Goal: Task Accomplishment & Management: Manage account settings

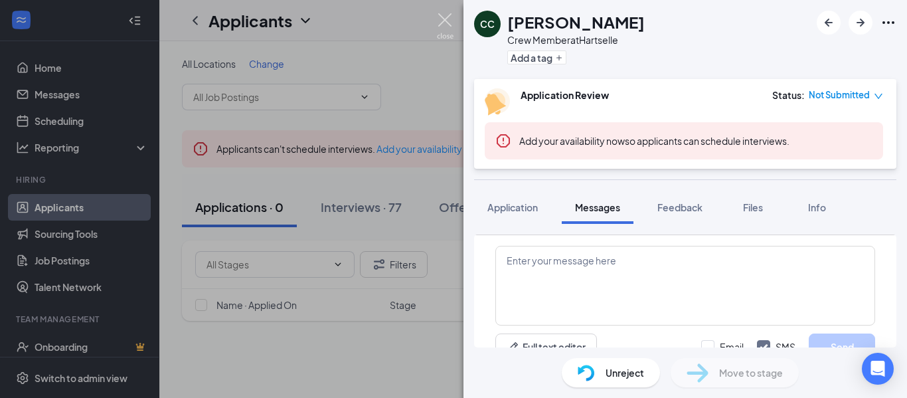
click at [444, 22] on img at bounding box center [445, 26] width 17 height 26
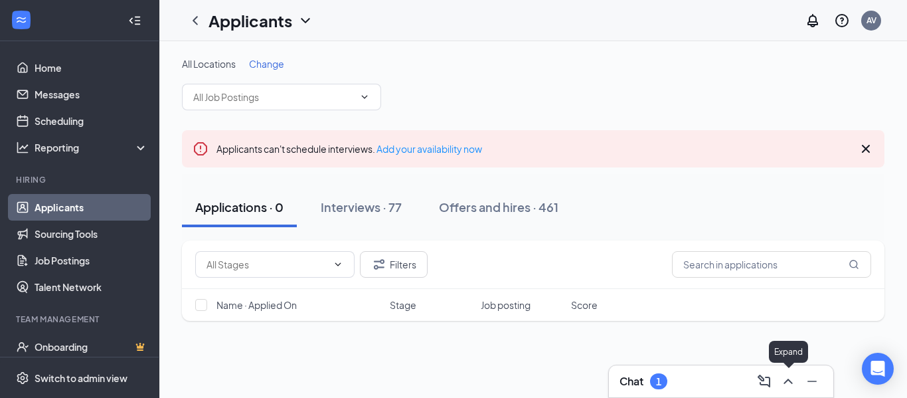
click at [785, 380] on icon "ChevronUp" at bounding box center [788, 381] width 16 height 16
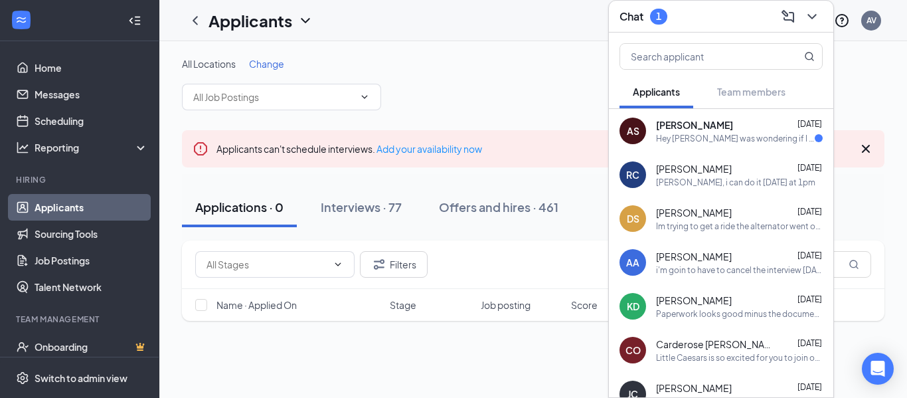
click at [724, 110] on div "AS [PERSON_NAME] [DATE] Hey [PERSON_NAME] was wondering if I could either have …" at bounding box center [721, 131] width 224 height 44
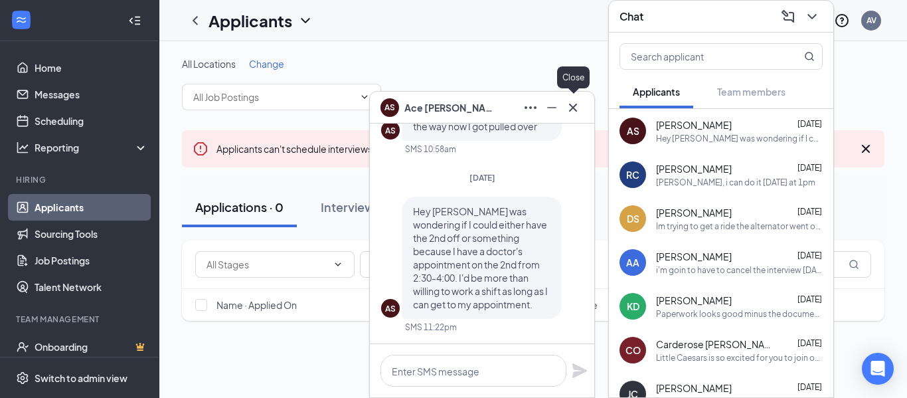
click at [574, 110] on icon "Cross" at bounding box center [573, 107] width 8 height 8
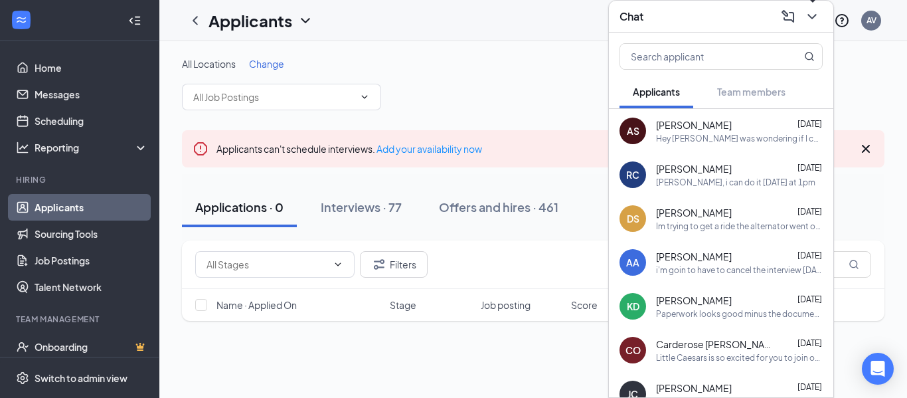
click at [810, 21] on icon "ChevronDown" at bounding box center [812, 17] width 16 height 16
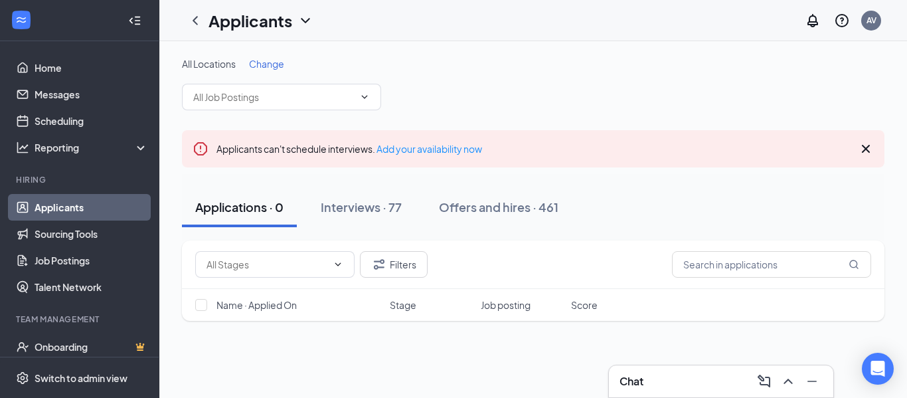
click at [866, 148] on icon "Cross" at bounding box center [866, 149] width 8 height 8
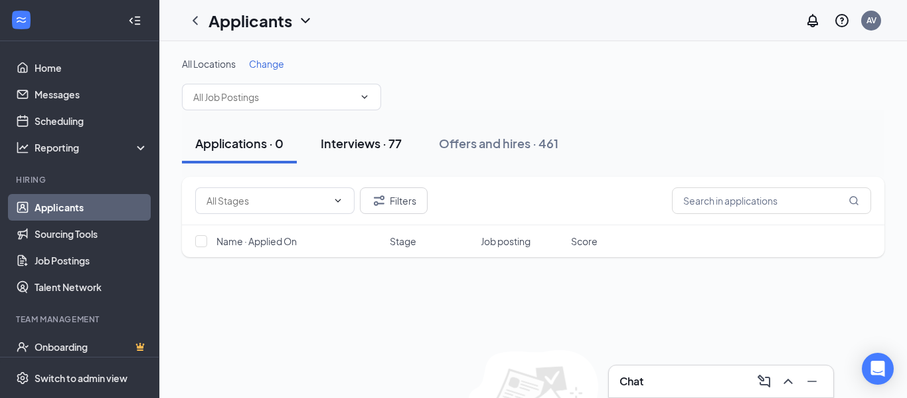
click at [361, 145] on div "Interviews · 77" at bounding box center [361, 143] width 81 height 17
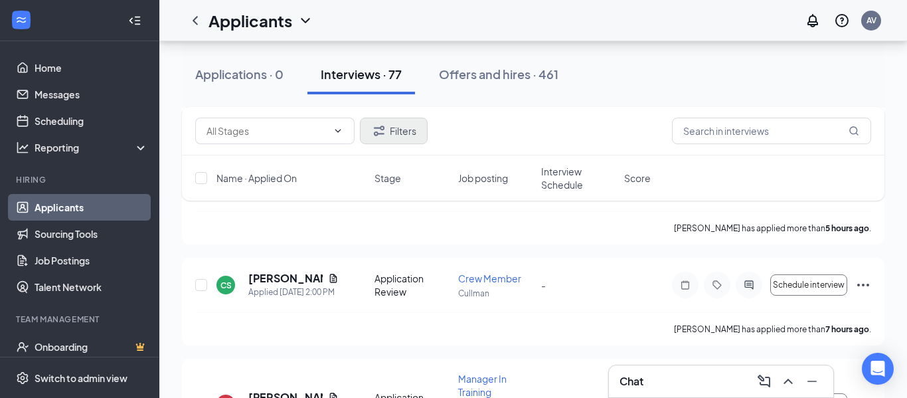
scroll to position [250, 0]
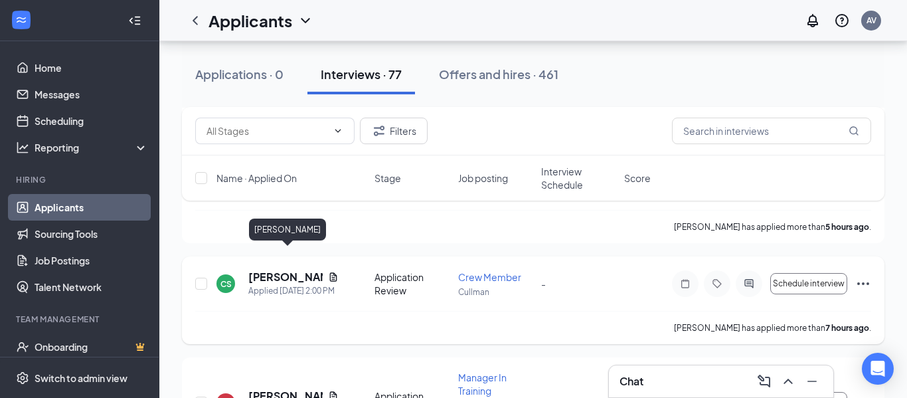
click at [266, 270] on h5 "[PERSON_NAME]" at bounding box center [285, 277] width 74 height 15
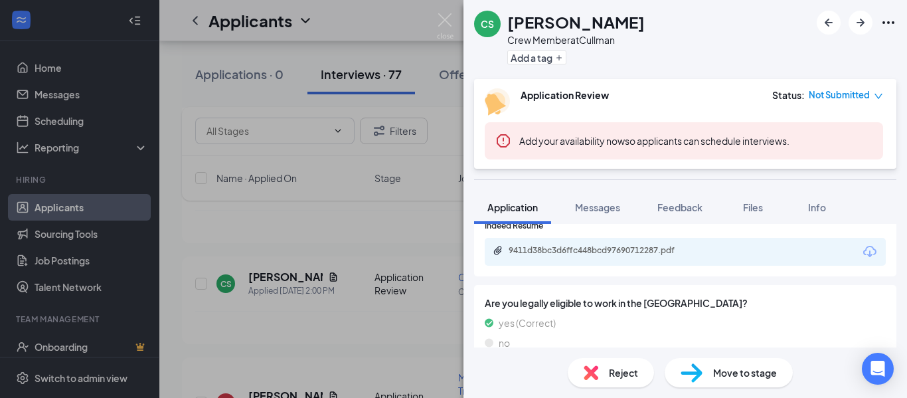
scroll to position [959, 0]
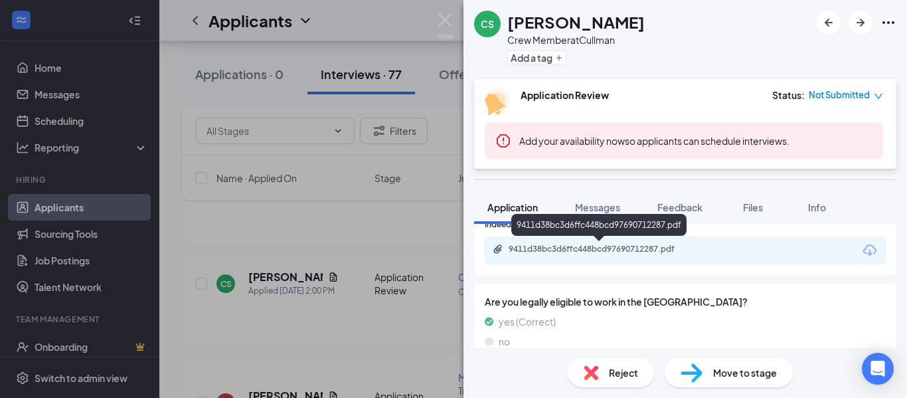
click at [659, 246] on div "9411d38bc3d6ffc448bcd97690712287.pdf" at bounding box center [601, 249] width 186 height 11
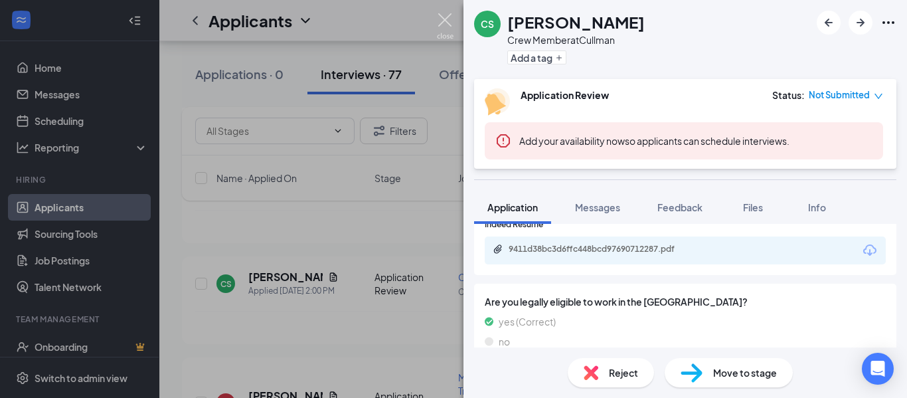
click at [444, 21] on img at bounding box center [445, 26] width 17 height 26
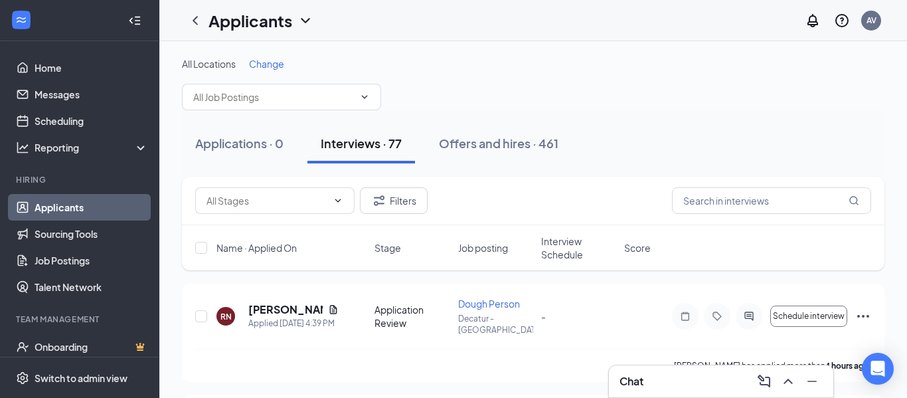
click at [272, 62] on span "Change" at bounding box center [266, 64] width 35 height 12
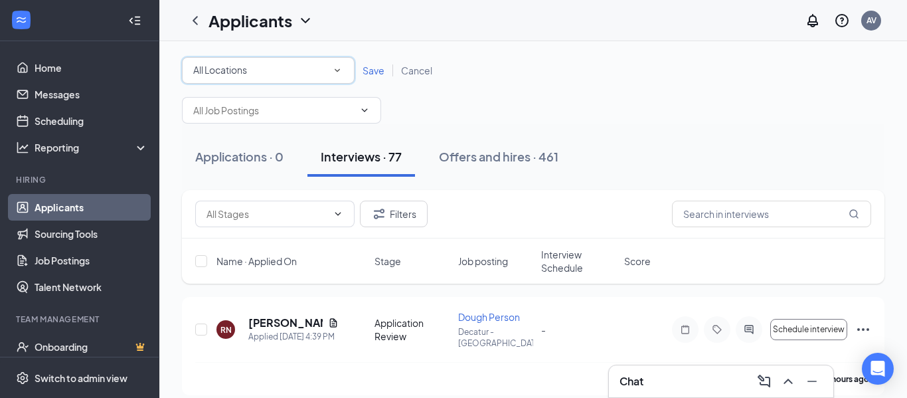
click at [337, 72] on icon "SmallChevronDown" at bounding box center [337, 70] width 12 height 12
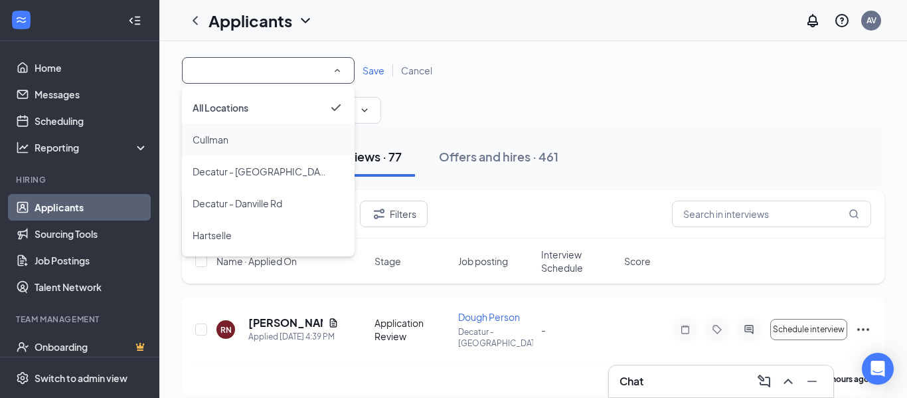
click at [305, 147] on div "Cullman" at bounding box center [268, 139] width 151 height 16
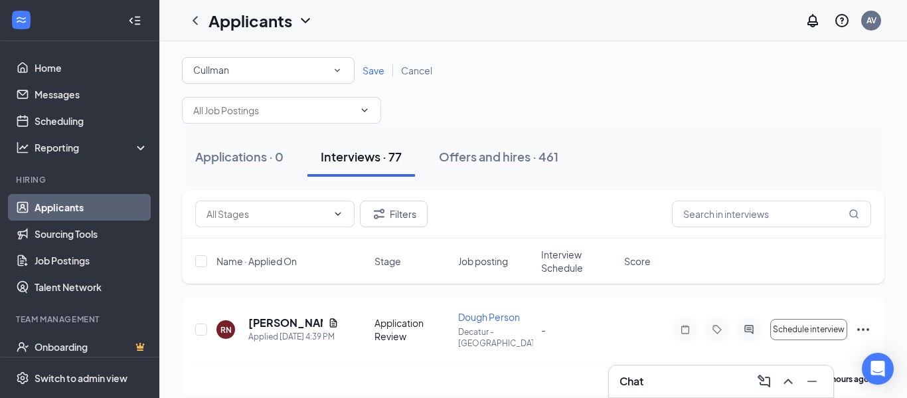
click at [377, 71] on span "Save" at bounding box center [373, 70] width 22 height 12
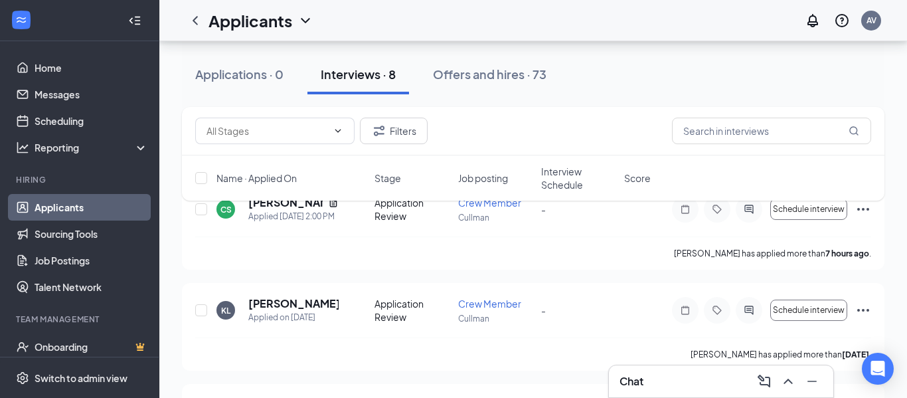
scroll to position [103, 0]
click at [283, 299] on h5 "[PERSON_NAME]" at bounding box center [293, 302] width 90 height 15
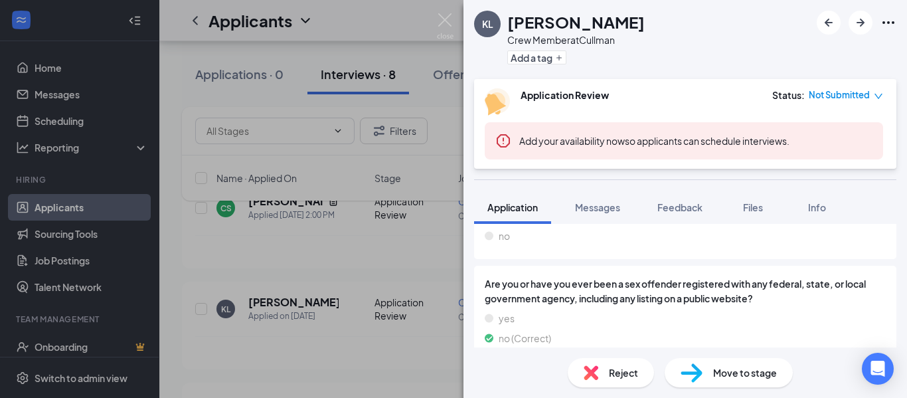
scroll to position [1154, 0]
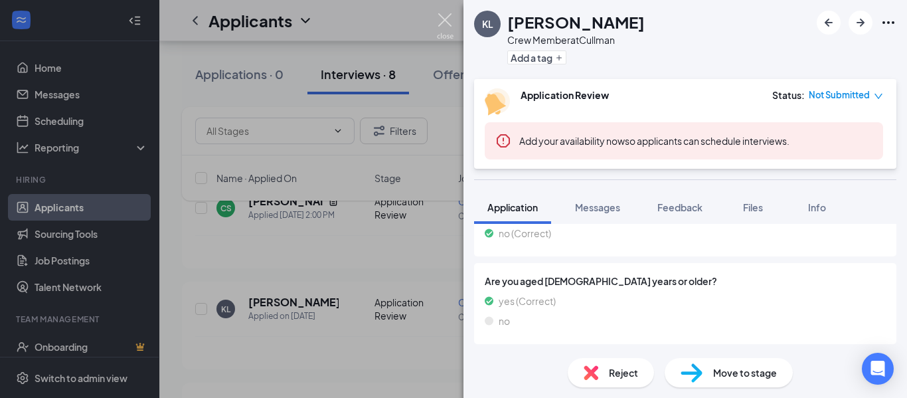
click at [447, 20] on img at bounding box center [445, 26] width 17 height 26
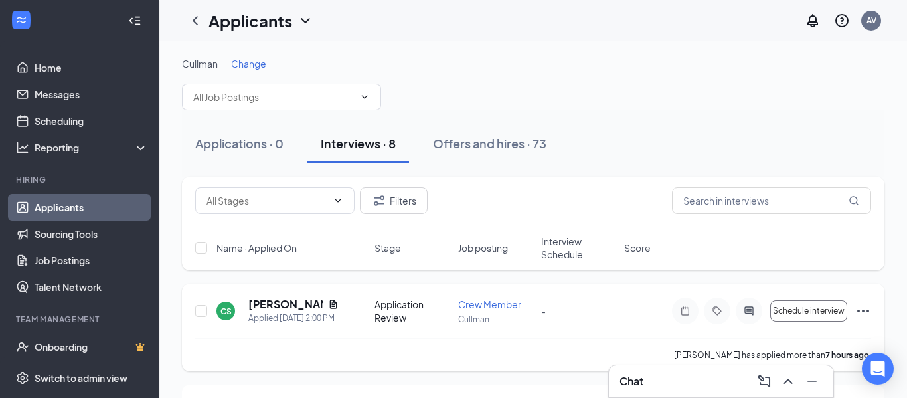
scroll to position [2, 0]
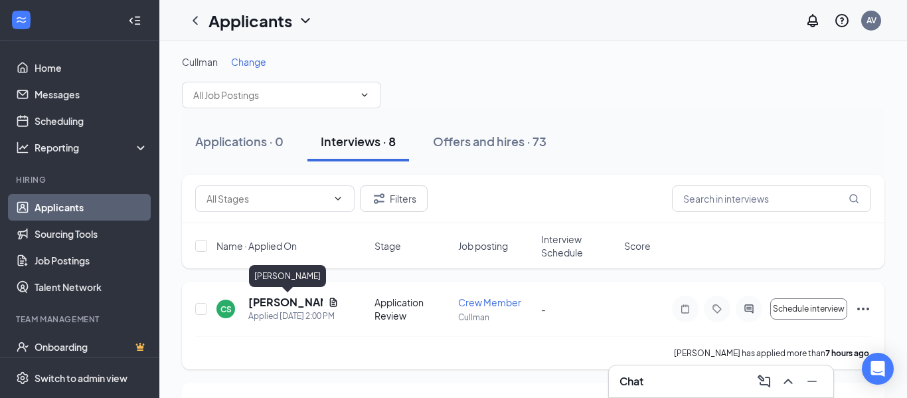
click at [268, 301] on h5 "[PERSON_NAME]" at bounding box center [285, 302] width 74 height 15
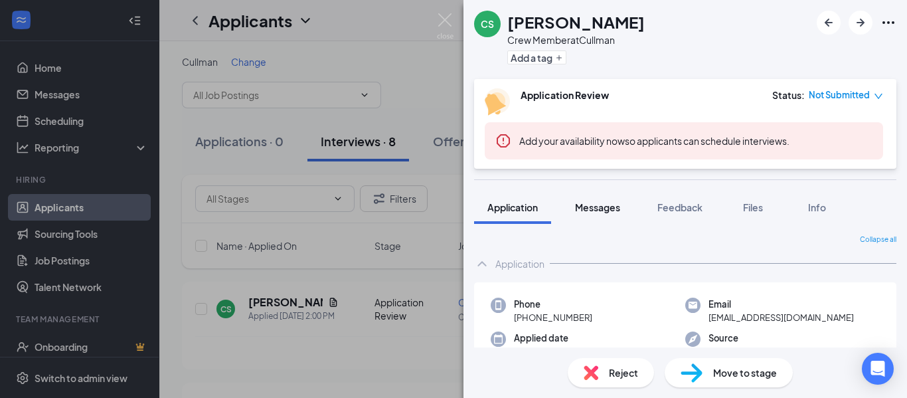
click at [597, 210] on span "Messages" at bounding box center [597, 207] width 45 height 12
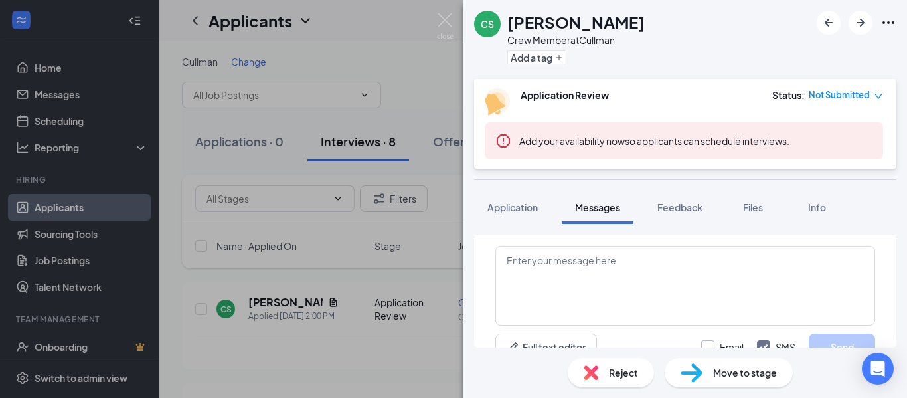
scroll to position [461, 0]
click at [712, 343] on input "Email" at bounding box center [722, 346] width 42 height 13
checkbox input "true"
click at [635, 253] on textarea at bounding box center [685, 286] width 380 height 80
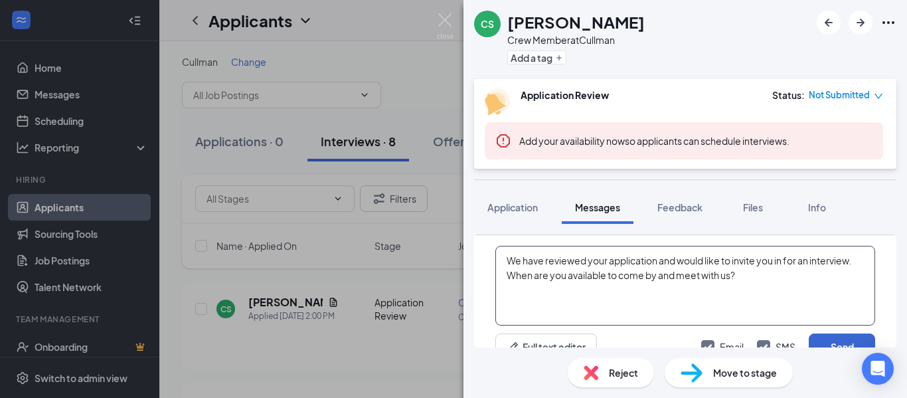
type textarea "We have reviewed your application and would like to invite you in for an interv…"
click at [852, 338] on button "Send" at bounding box center [842, 346] width 66 height 27
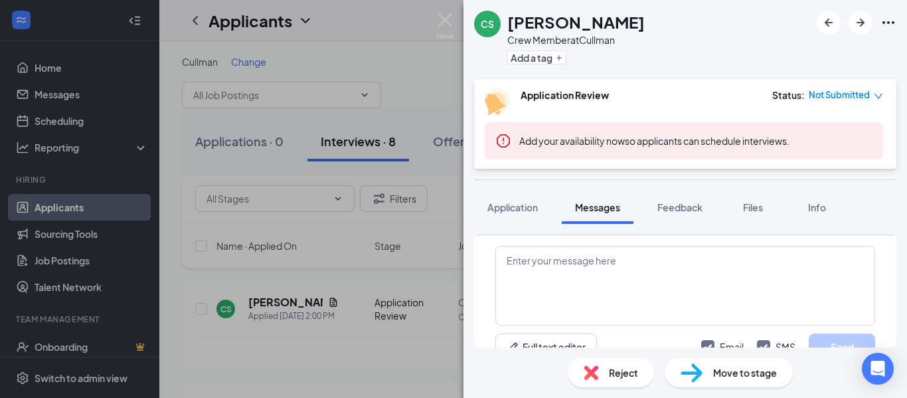
scroll to position [689, 0]
click at [441, 23] on img at bounding box center [445, 26] width 17 height 26
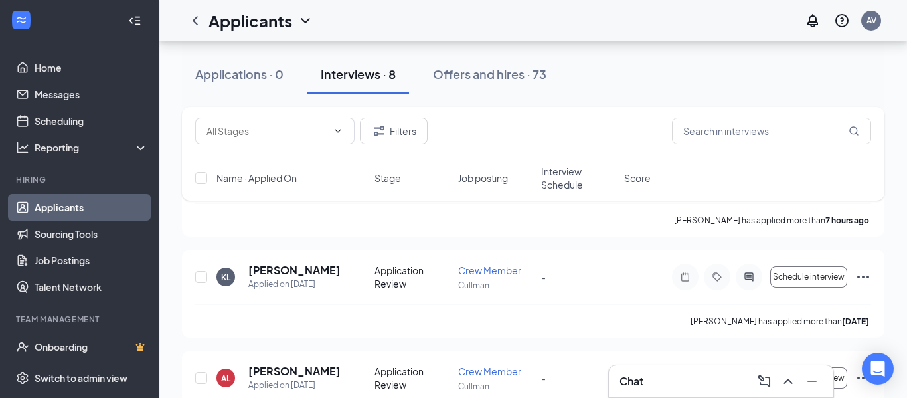
scroll to position [133, 0]
click at [300, 273] on h5 "[PERSON_NAME]" at bounding box center [293, 271] width 90 height 15
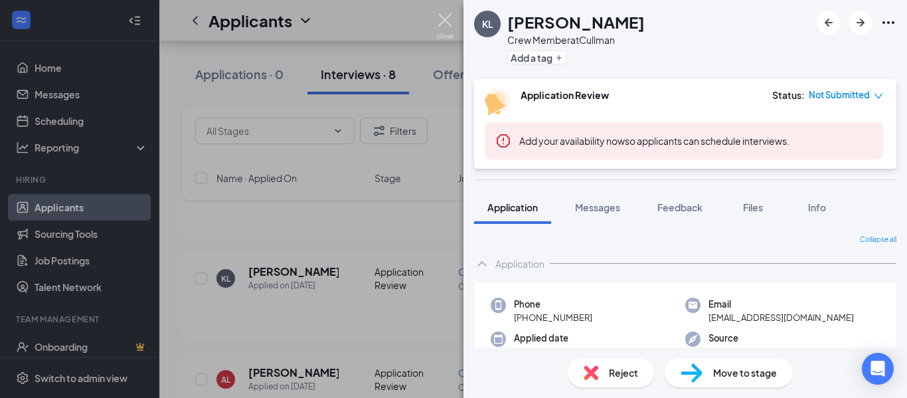
click at [445, 19] on img at bounding box center [445, 26] width 17 height 26
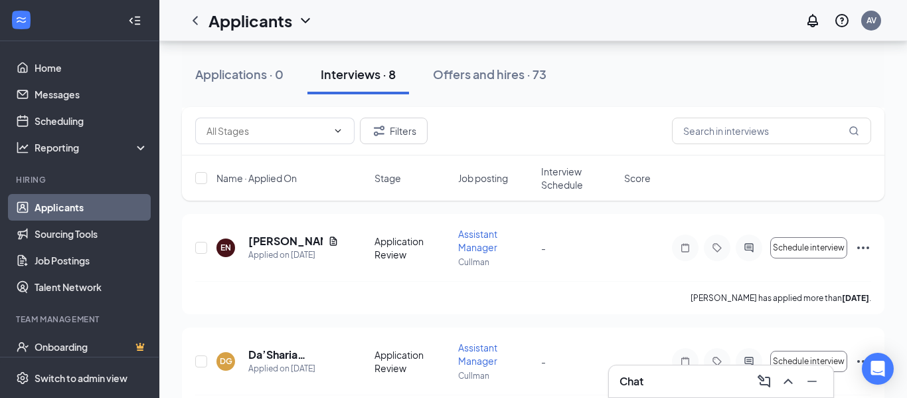
scroll to position [487, 0]
click at [273, 240] on h5 "[PERSON_NAME]" at bounding box center [285, 240] width 74 height 15
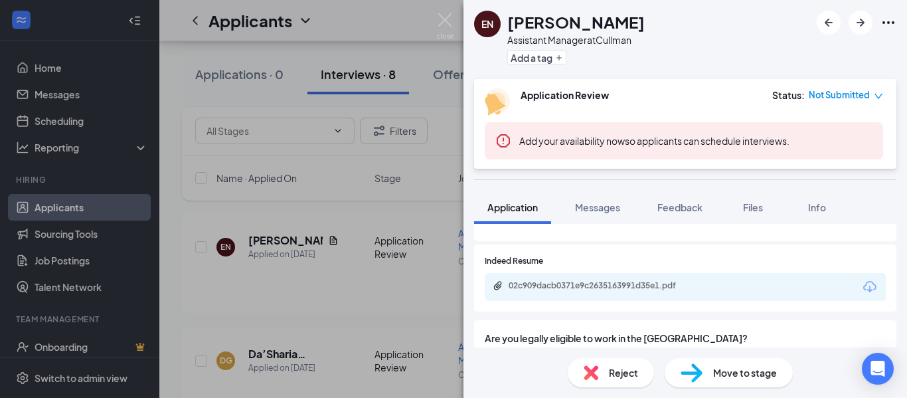
scroll to position [1107, 0]
click at [444, 20] on img at bounding box center [445, 26] width 17 height 26
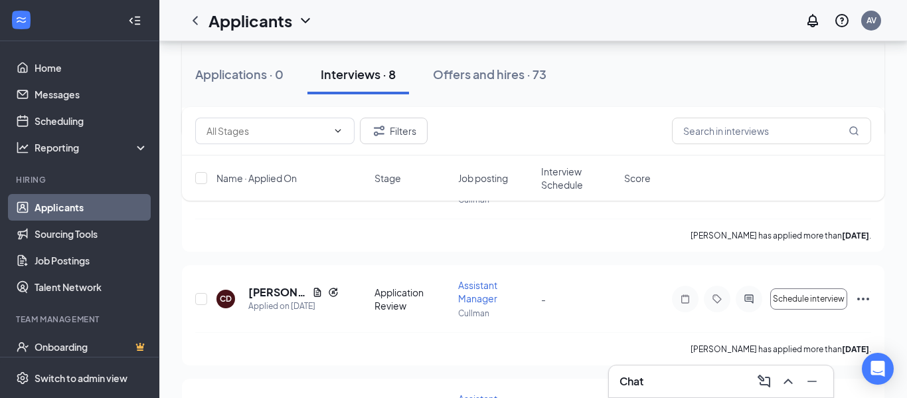
scroll to position [659, 0]
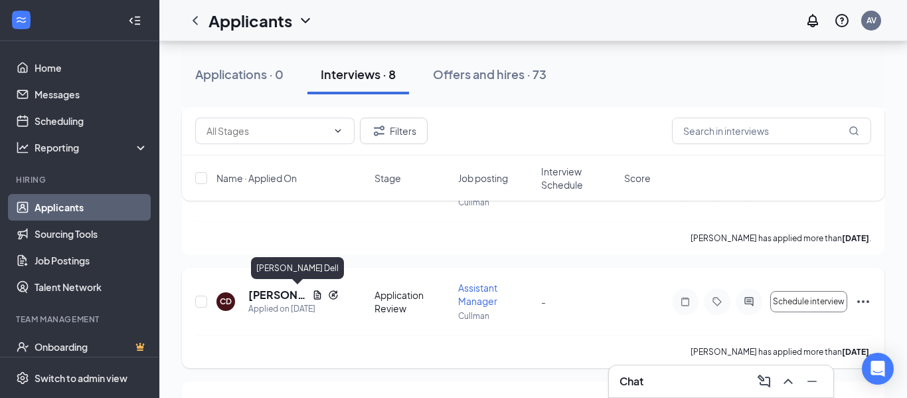
click at [267, 293] on h5 "[PERSON_NAME] Dell" at bounding box center [277, 294] width 58 height 15
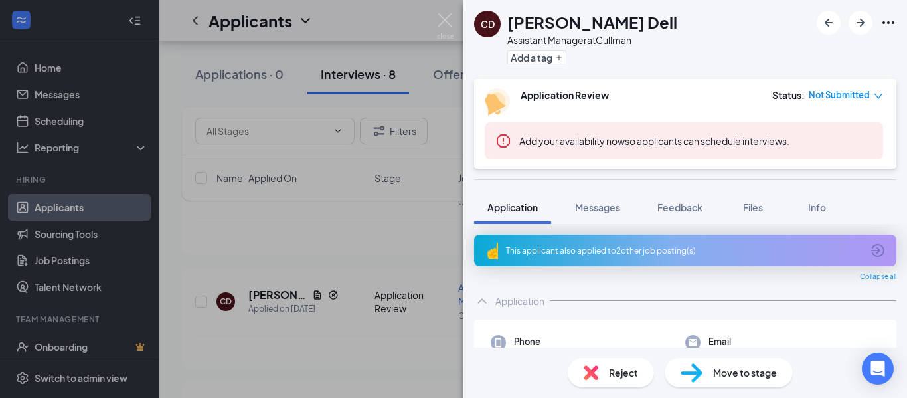
click at [724, 250] on div "This applicant also applied to 2 other job posting(s)" at bounding box center [684, 250] width 356 height 11
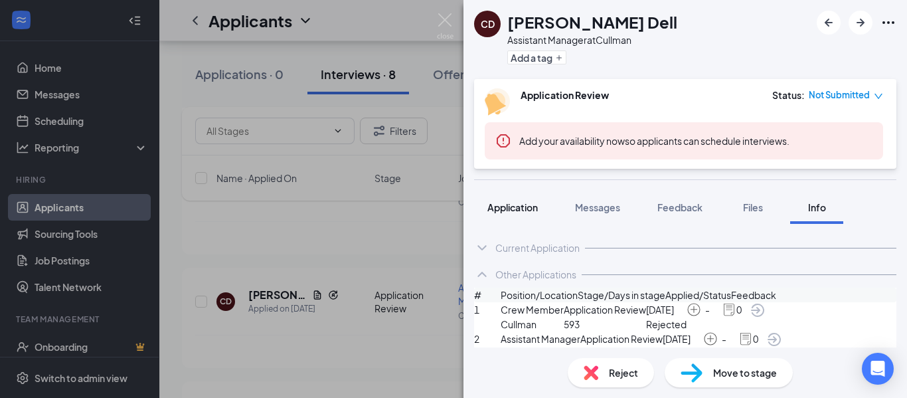
click at [520, 210] on span "Application" at bounding box center [512, 207] width 50 height 12
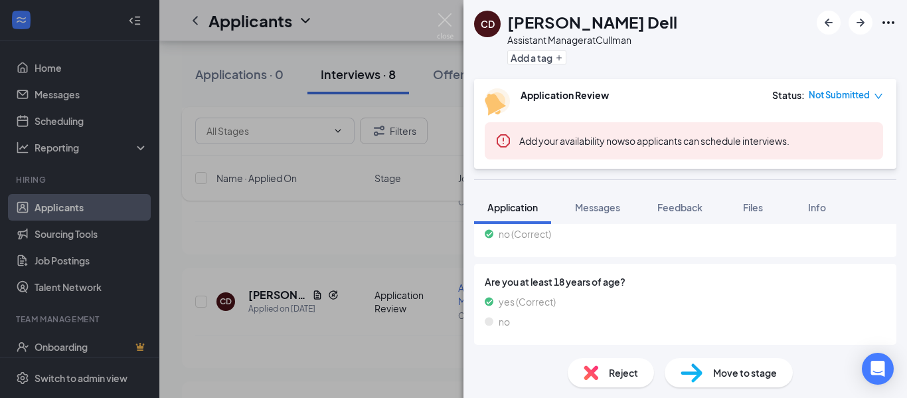
scroll to position [1289, 0]
click at [443, 19] on img at bounding box center [445, 26] width 17 height 26
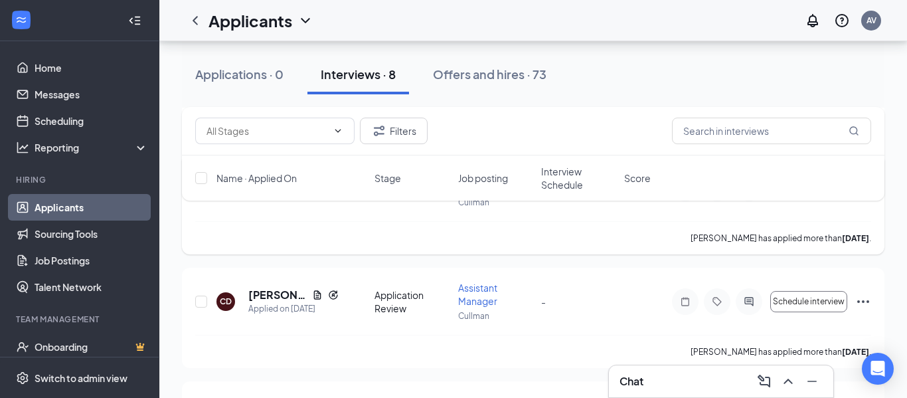
scroll to position [759, 0]
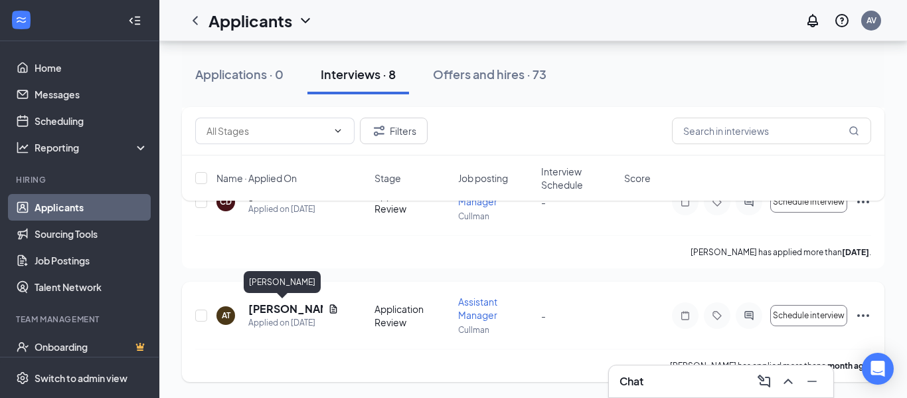
click at [285, 310] on h5 "[PERSON_NAME]" at bounding box center [285, 308] width 74 height 15
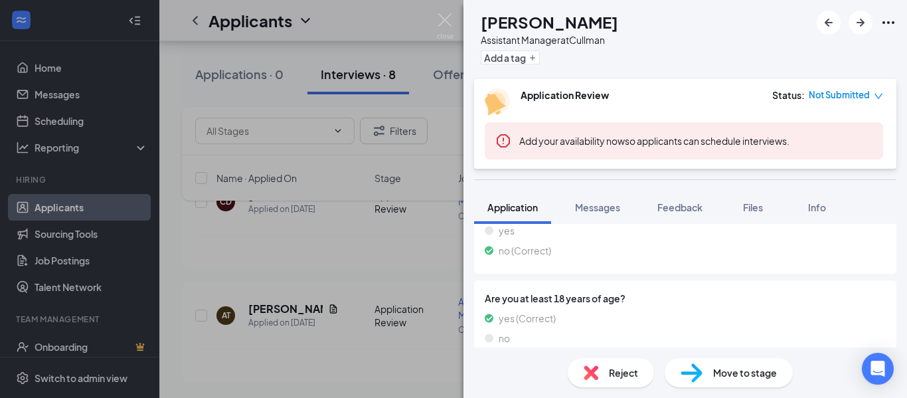
scroll to position [1309, 0]
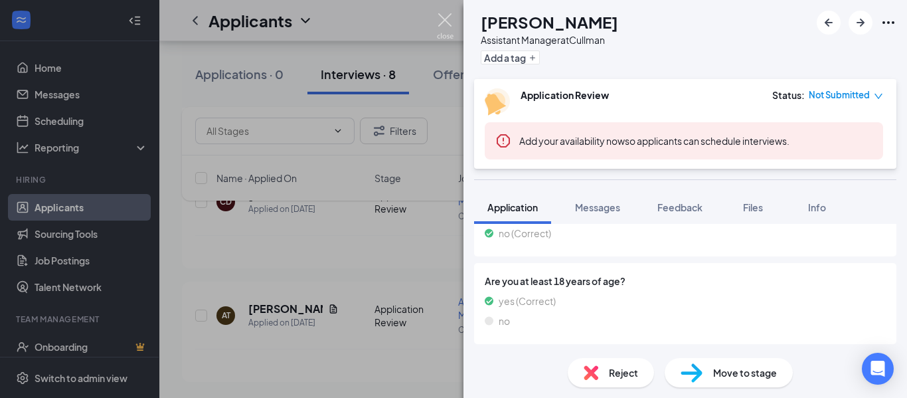
click at [449, 23] on img at bounding box center [445, 26] width 17 height 26
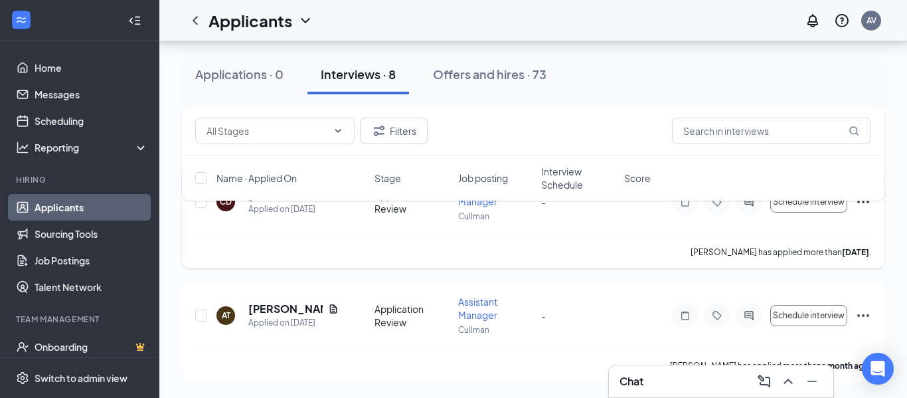
scroll to position [756, 0]
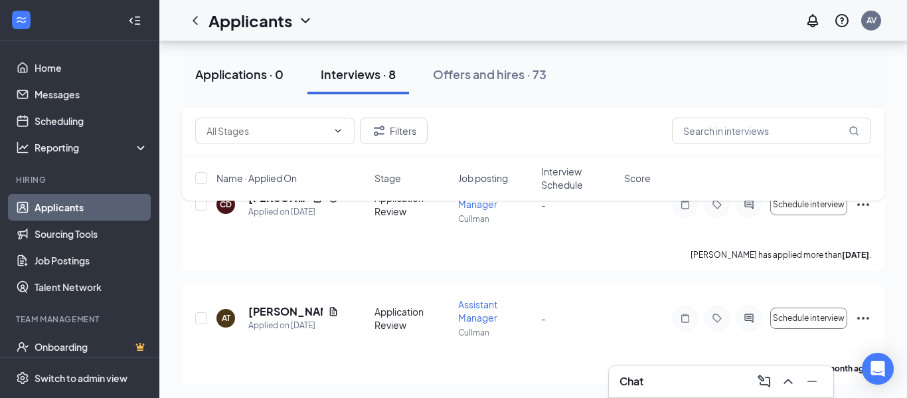
click at [259, 70] on div "Applications · 0" at bounding box center [239, 74] width 88 height 17
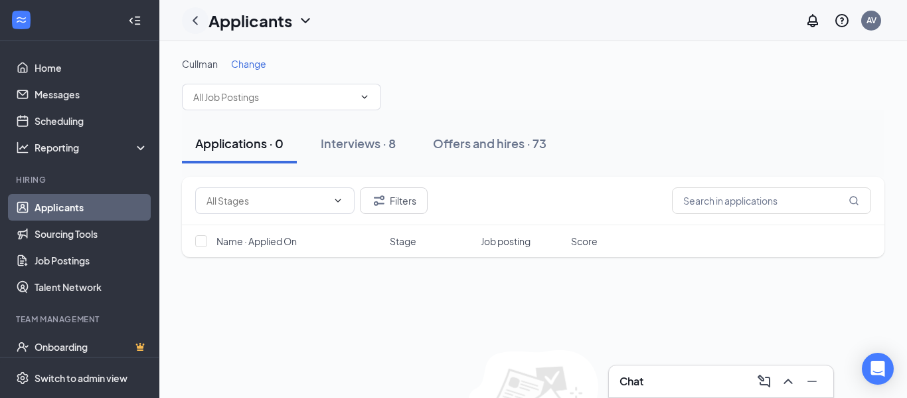
click at [193, 20] on icon "ChevronLeft" at bounding box center [195, 20] width 5 height 9
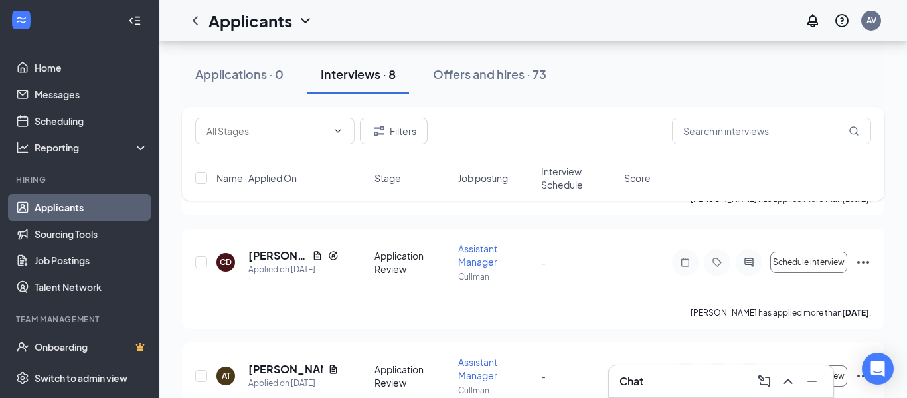
scroll to position [700, 0]
